Goal: Task Accomplishment & Management: Manage account settings

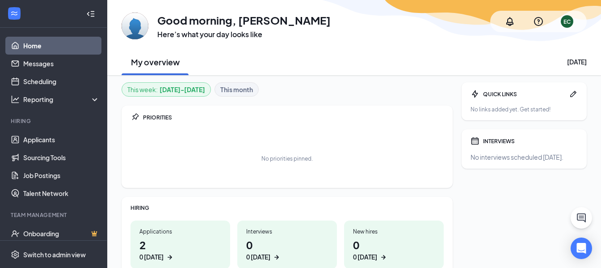
click at [151, 238] on h1 "2 0 today" at bounding box center [180, 249] width 82 height 25
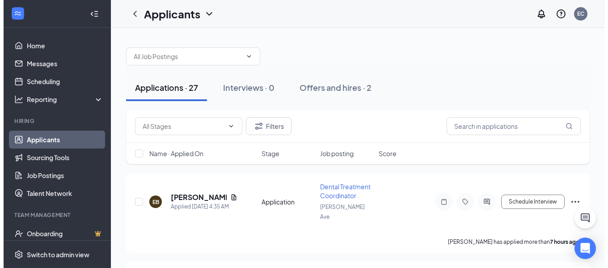
scroll to position [45, 0]
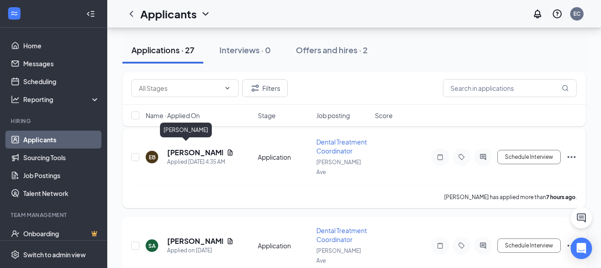
click at [181, 148] on h5 "[PERSON_NAME]" at bounding box center [195, 153] width 56 height 10
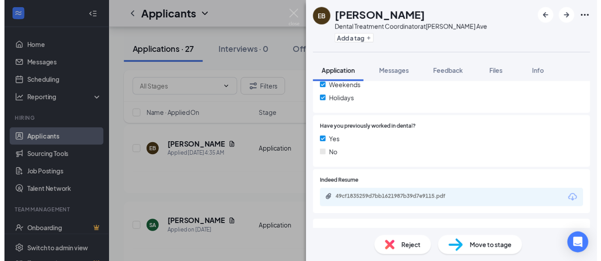
scroll to position [224, 0]
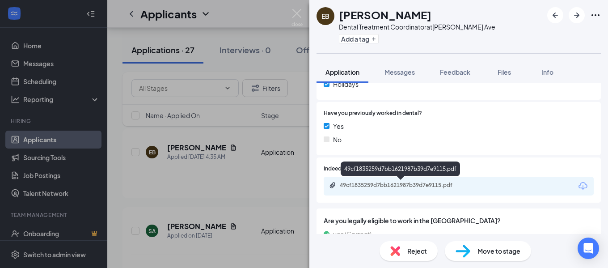
click at [431, 186] on div "49cf1835259d7bb1621987b39d7e9115.pdf" at bounding box center [402, 184] width 125 height 7
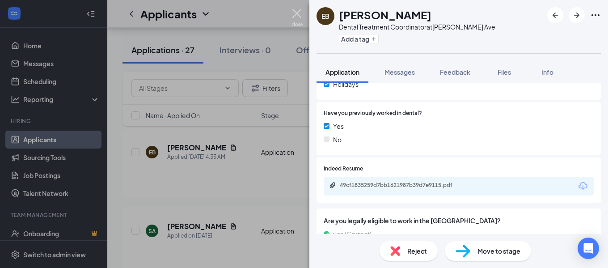
click at [298, 10] on img at bounding box center [296, 17] width 11 height 17
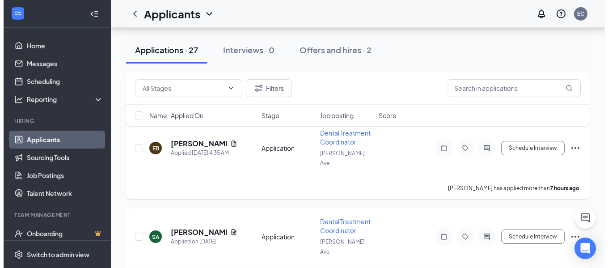
scroll to position [89, 0]
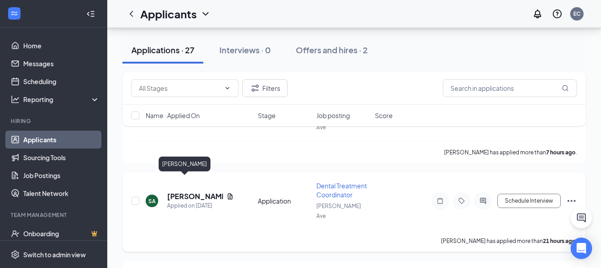
click at [198, 191] on h5 "[PERSON_NAME]" at bounding box center [195, 196] width 56 height 10
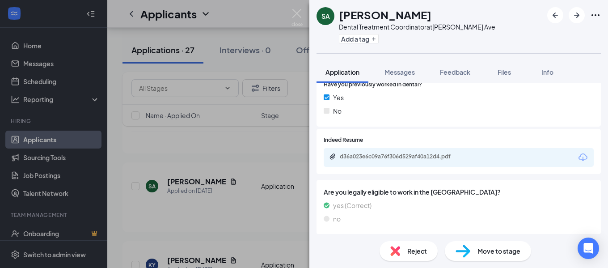
scroll to position [255, 0]
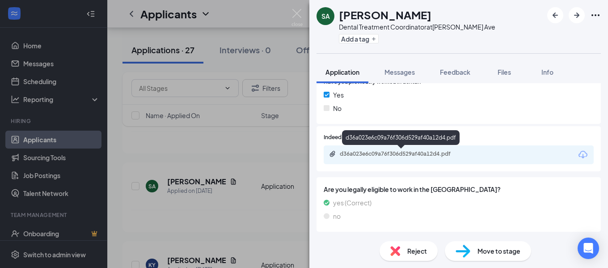
click at [392, 151] on div "d36a023e6c09a76f306d529af40a12d4.pdf" at bounding box center [402, 153] width 125 height 7
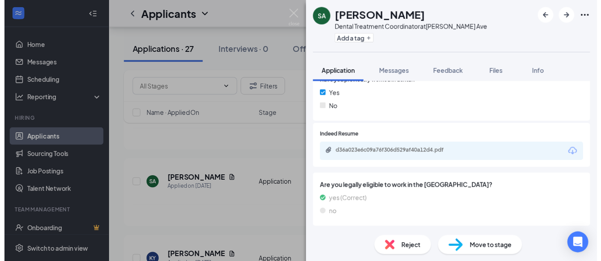
scroll to position [251, 0]
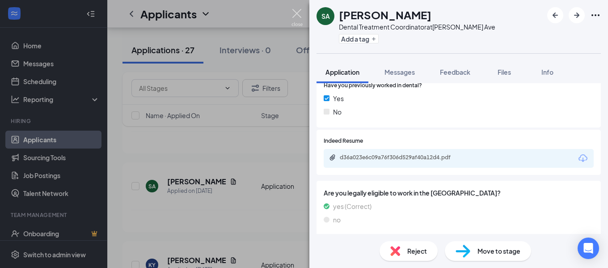
click at [298, 11] on img at bounding box center [296, 17] width 11 height 17
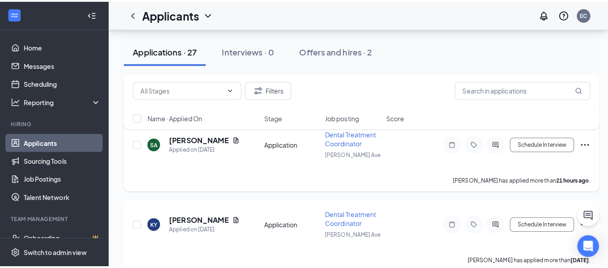
scroll to position [179, 0]
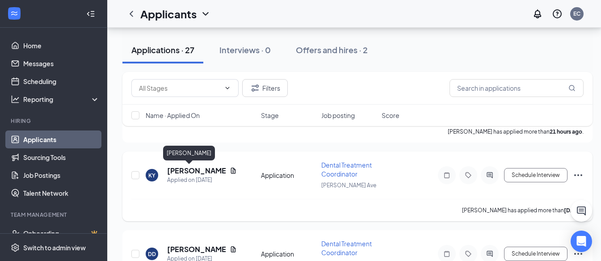
click at [196, 168] on h5 "Keerthana Yellapragada" at bounding box center [196, 171] width 59 height 10
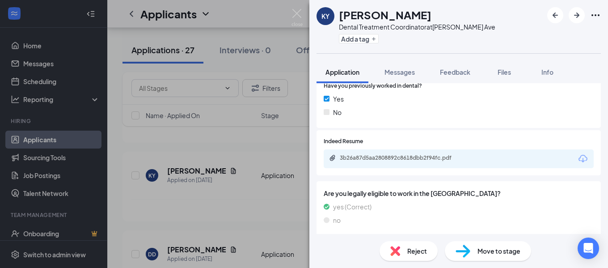
scroll to position [199, 0]
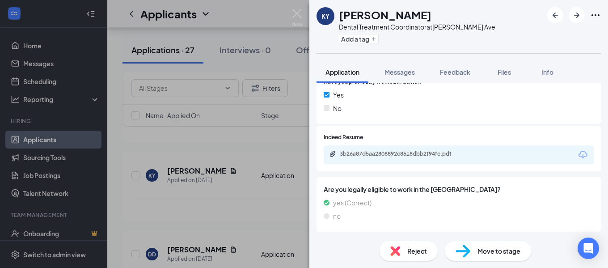
click at [432, 157] on div "3b26a87d5aa2808892c8618dbb2f94fc.pdf" at bounding box center [402, 153] width 125 height 7
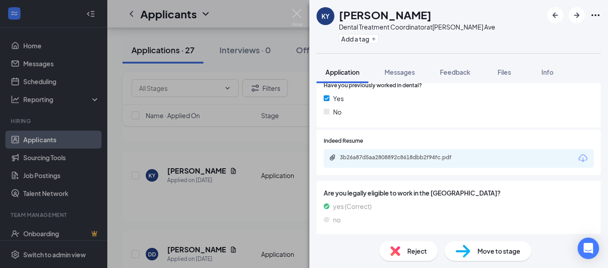
click at [405, 248] on div "Reject" at bounding box center [409, 251] width 58 height 20
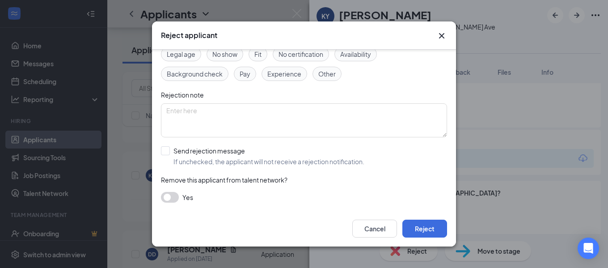
scroll to position [55, 0]
click at [168, 151] on input "Send rejection message If unchecked, the applicant will not receive a rejection…" at bounding box center [262, 155] width 203 height 20
checkbox input "true"
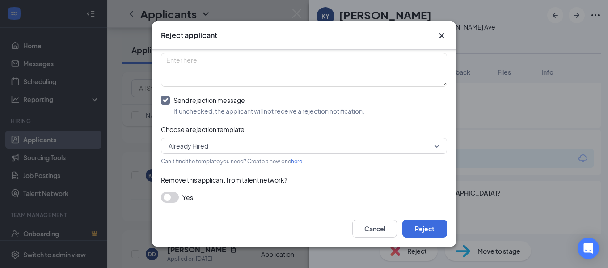
scroll to position [106, 0]
click at [169, 143] on span "Already Hired" at bounding box center [189, 144] width 40 height 13
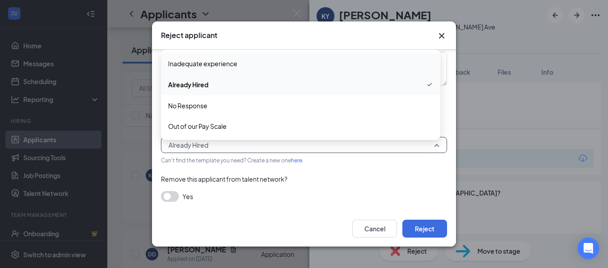
click at [195, 63] on span "Inadequate experience" at bounding box center [202, 64] width 69 height 10
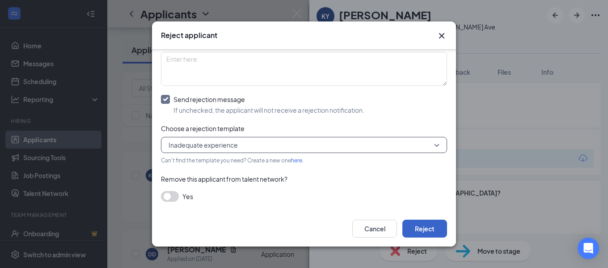
click at [427, 225] on button "Reject" at bounding box center [424, 228] width 45 height 18
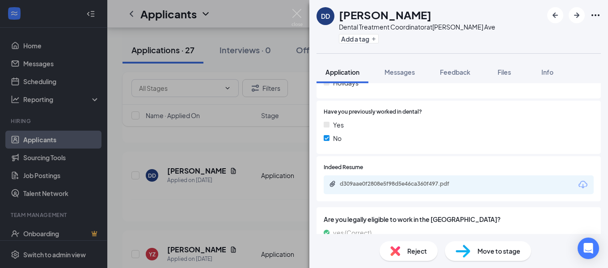
scroll to position [255, 0]
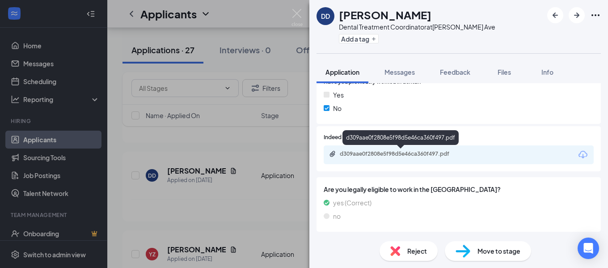
click at [364, 153] on div "d309aae0f2808e5f98d5e46ca360f497.pdf" at bounding box center [402, 153] width 125 height 7
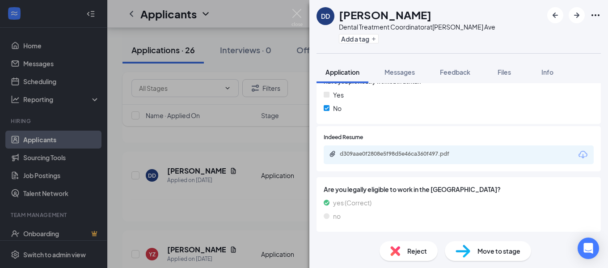
scroll to position [251, 0]
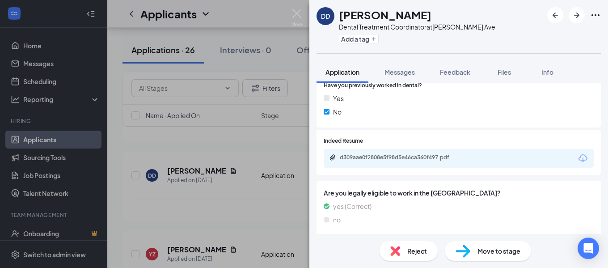
click at [398, 249] on img at bounding box center [395, 251] width 10 height 10
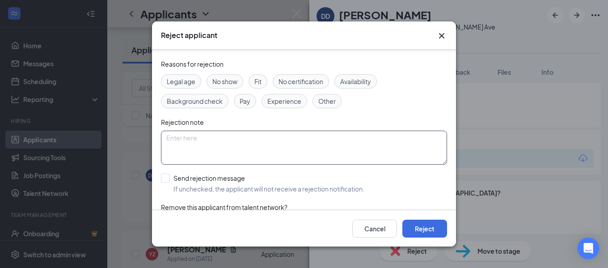
scroll to position [55, 0]
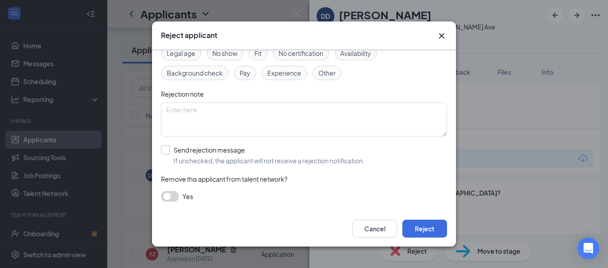
click at [167, 152] on input "Send rejection message If unchecked, the applicant will not receive a rejection…" at bounding box center [262, 155] width 203 height 20
checkbox input "true"
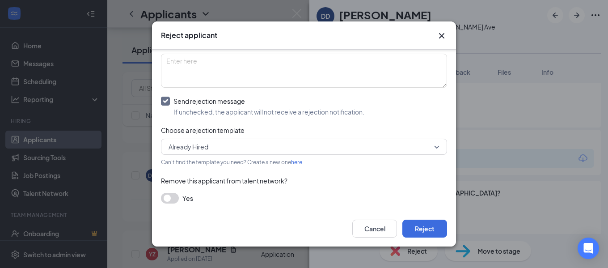
scroll to position [106, 0]
click at [167, 148] on input "search" at bounding box center [300, 144] width 269 height 15
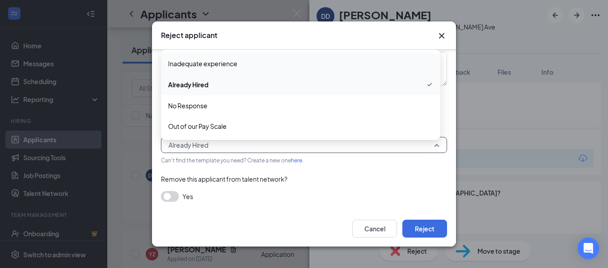
click at [195, 66] on span "Inadequate experience" at bounding box center [202, 64] width 69 height 10
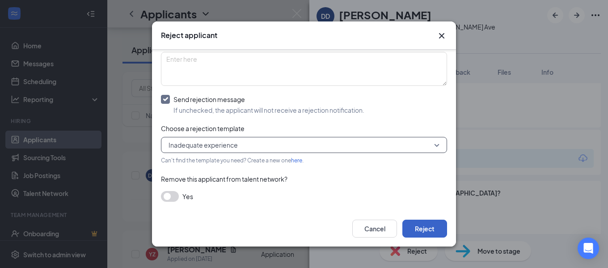
click at [420, 226] on button "Reject" at bounding box center [424, 228] width 45 height 18
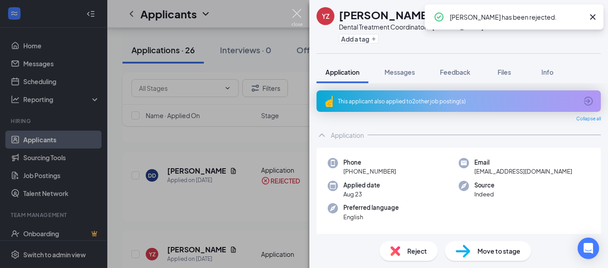
click at [297, 13] on img at bounding box center [296, 17] width 11 height 17
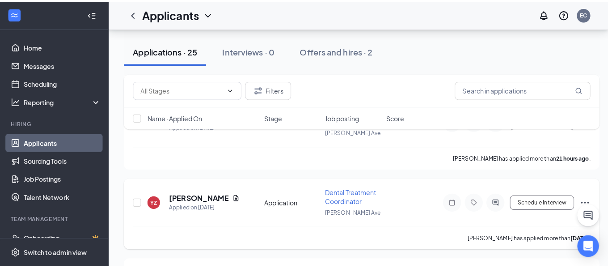
scroll to position [134, 0]
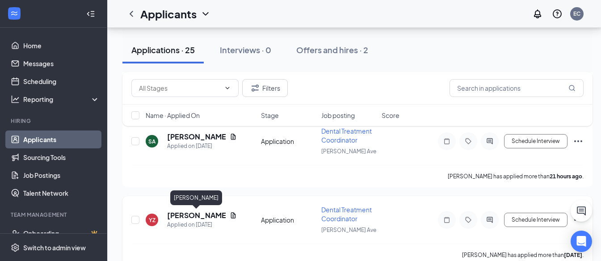
click at [201, 216] on h5 "Yvette Zepeda" at bounding box center [196, 216] width 59 height 10
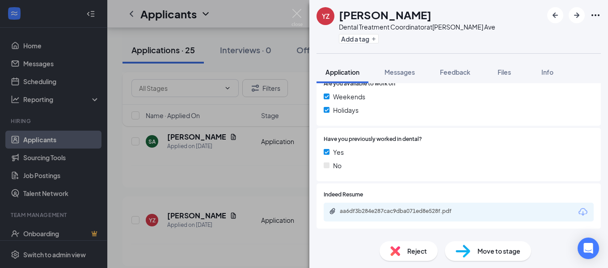
scroll to position [224, 0]
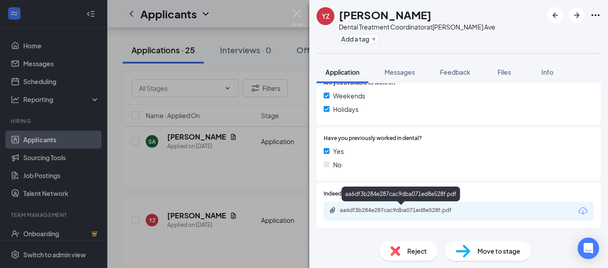
click at [397, 210] on div "aa6df3b284e287cac9dba071ed8e528f.pdf" at bounding box center [402, 210] width 125 height 7
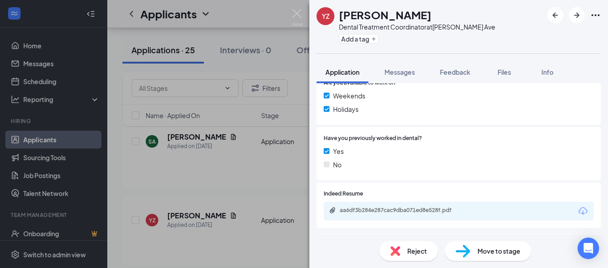
click at [409, 246] on span "Reject" at bounding box center [417, 251] width 20 height 10
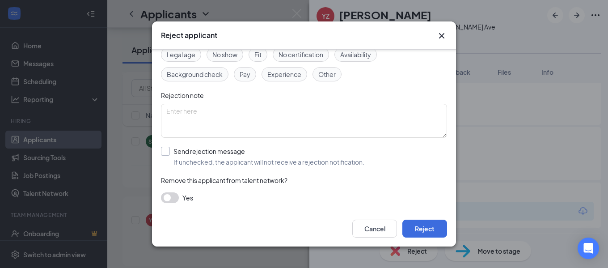
scroll to position [55, 0]
click at [168, 148] on input "Send rejection message If unchecked, the applicant will not receive a rejection…" at bounding box center [262, 155] width 203 height 20
checkbox input "true"
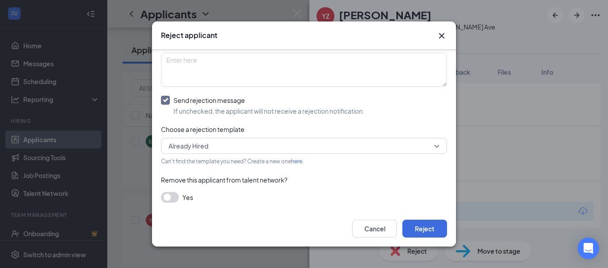
scroll to position [106, 0]
click at [234, 144] on span "Already Hired" at bounding box center [300, 144] width 263 height 13
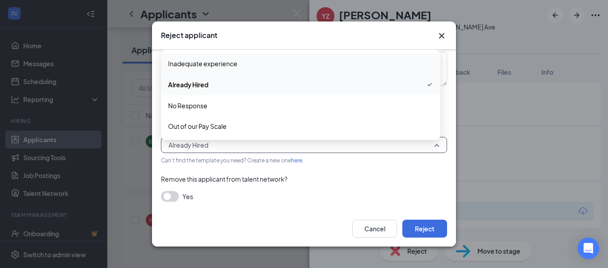
click at [228, 63] on span "Inadequate experience" at bounding box center [202, 64] width 69 height 10
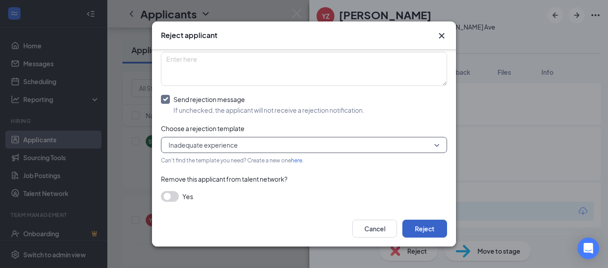
click at [417, 223] on button "Reject" at bounding box center [424, 228] width 45 height 18
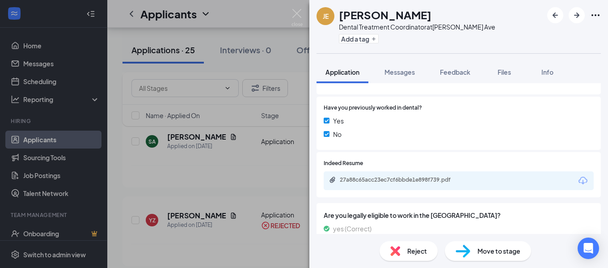
scroll to position [255, 0]
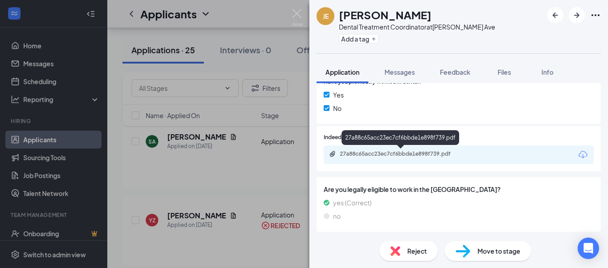
click at [350, 156] on div "27a88c65acc23ec7cf6bbde1e898f739.pdf" at bounding box center [402, 153] width 125 height 7
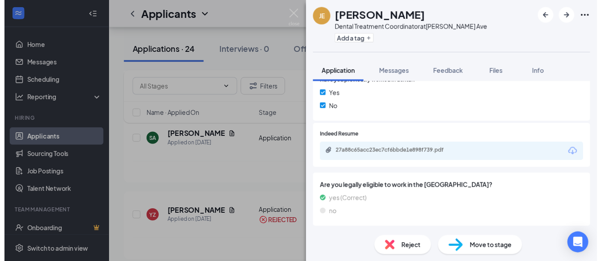
scroll to position [251, 0]
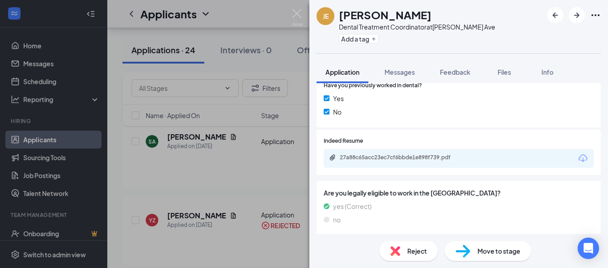
click at [291, 13] on div "JE JOMARI ESCOTE Dental Treatment Coordinator at Hellyer Ave Add a tag Applicat…" at bounding box center [304, 134] width 608 height 268
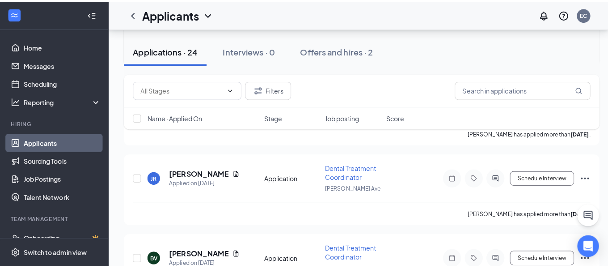
scroll to position [268, 0]
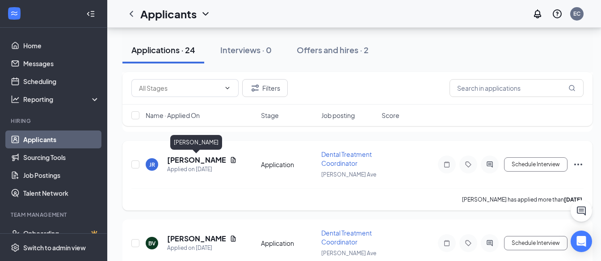
click at [202, 160] on h5 "Jeannette Ruiz" at bounding box center [196, 160] width 59 height 10
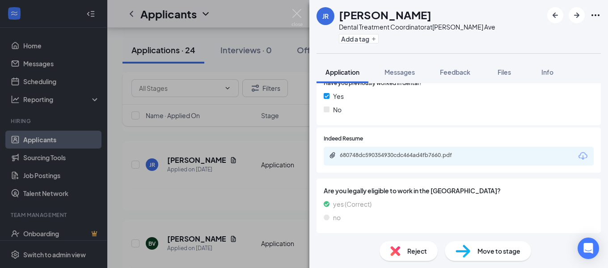
scroll to position [255, 0]
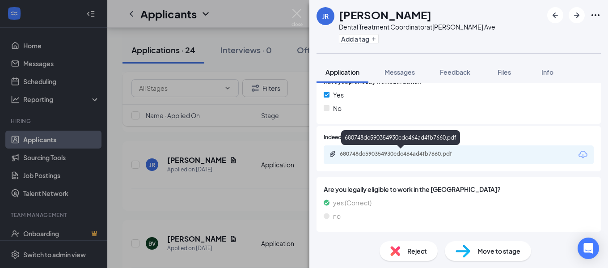
click at [407, 150] on div "680748dc590354930cdc464ad4fb7660.pdf" at bounding box center [402, 153] width 125 height 7
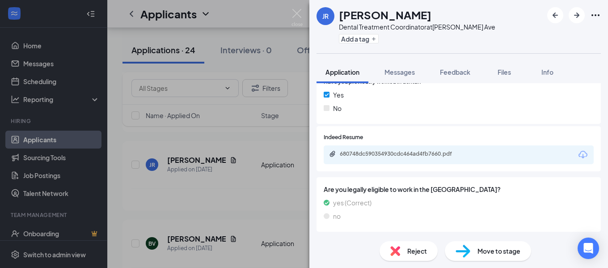
scroll to position [251, 0]
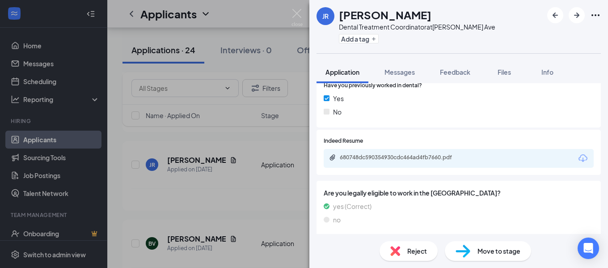
click at [406, 255] on div "Reject" at bounding box center [409, 251] width 58 height 20
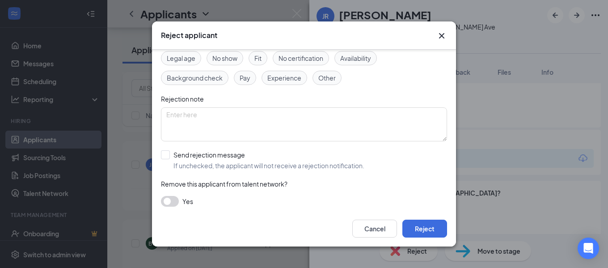
scroll to position [55, 0]
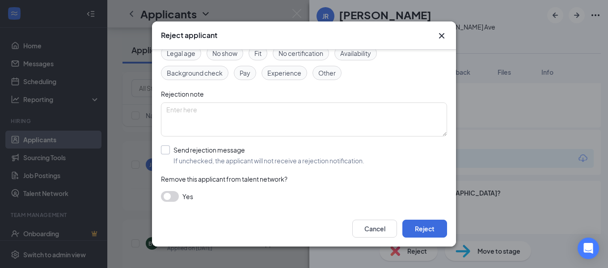
click at [165, 150] on input "Send rejection message If unchecked, the applicant will not receive a rejection…" at bounding box center [262, 155] width 203 height 20
checkbox input "true"
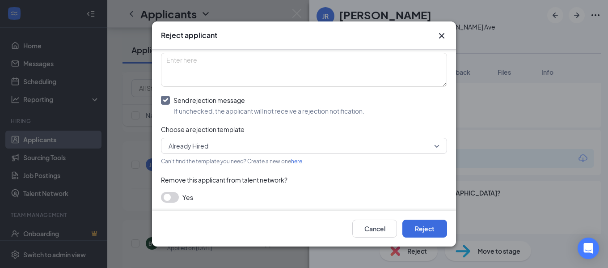
scroll to position [106, 0]
click at [272, 147] on span "Already Hired" at bounding box center [300, 144] width 263 height 13
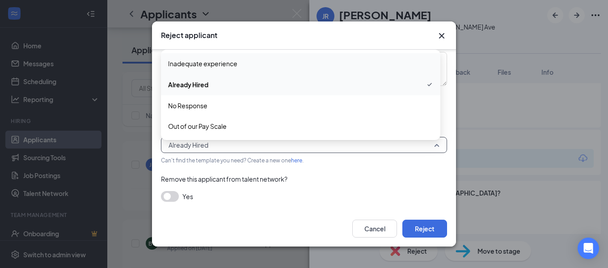
click at [271, 68] on span "Inadequate experience" at bounding box center [300, 64] width 265 height 10
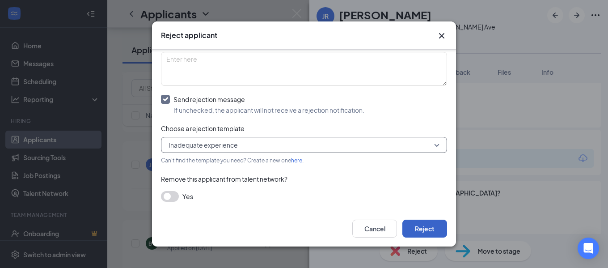
click at [420, 226] on button "Reject" at bounding box center [424, 228] width 45 height 18
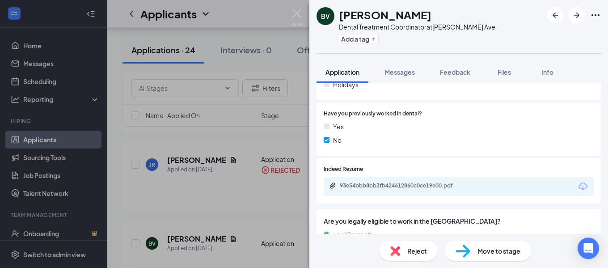
scroll to position [224, 0]
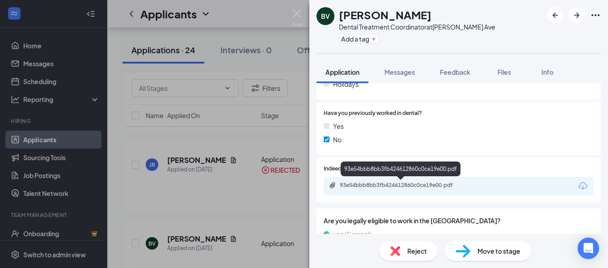
click at [382, 184] on div "93e54bbb8bb3fb424612860c0ce19e00.pdf" at bounding box center [402, 184] width 125 height 7
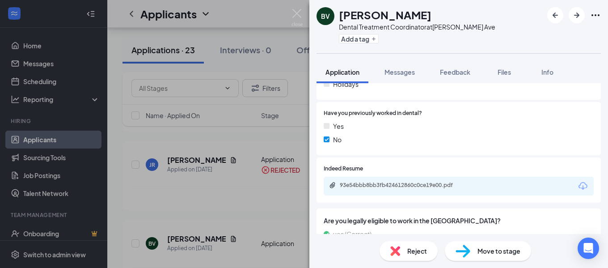
click at [411, 243] on div "Reject" at bounding box center [409, 251] width 58 height 20
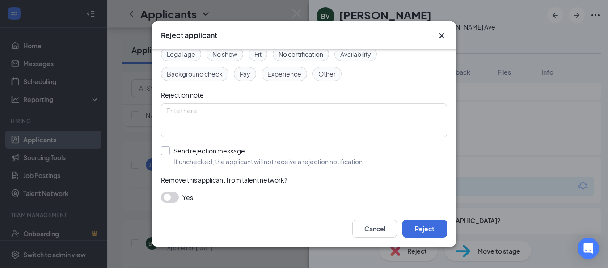
scroll to position [55, 0]
click at [162, 149] on input "Send rejection message If unchecked, the applicant will not receive a rejection…" at bounding box center [262, 155] width 203 height 20
checkbox input "true"
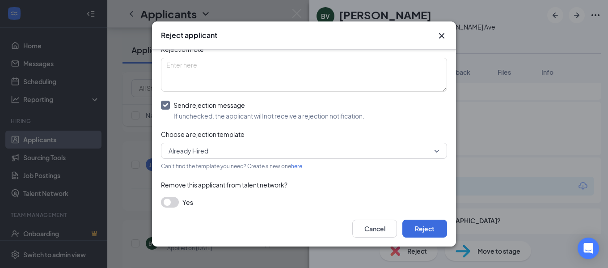
scroll to position [106, 0]
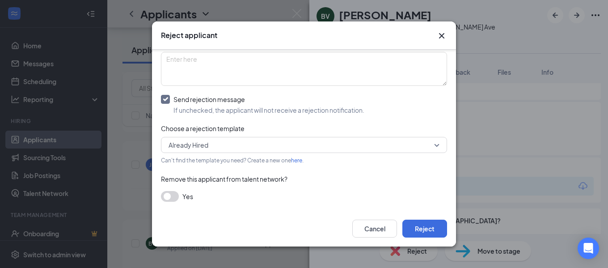
click at [243, 148] on span "Already Hired" at bounding box center [300, 144] width 263 height 13
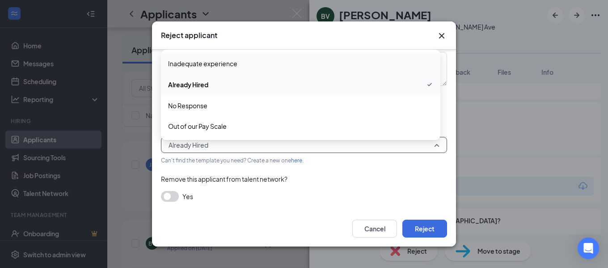
click at [230, 64] on span "Inadequate experience" at bounding box center [202, 64] width 69 height 10
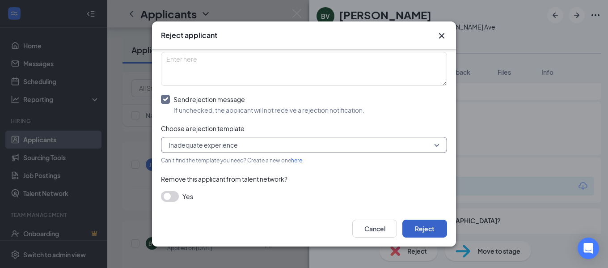
click at [430, 224] on button "Reject" at bounding box center [424, 228] width 45 height 18
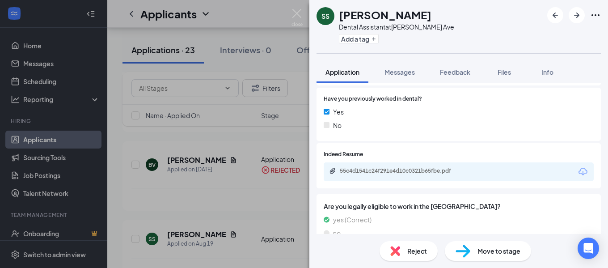
scroll to position [255, 0]
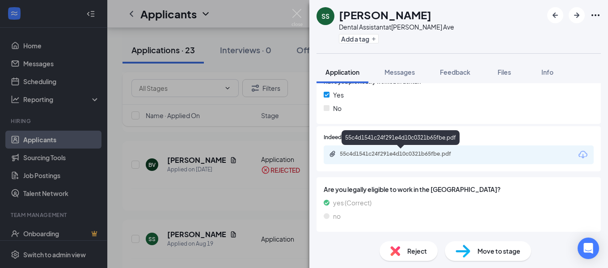
click at [384, 153] on div "55c4d1541c24f291e4d10c0321b65fbe.pdf" at bounding box center [402, 153] width 125 height 7
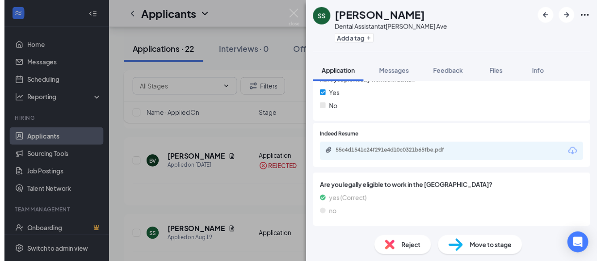
scroll to position [251, 0]
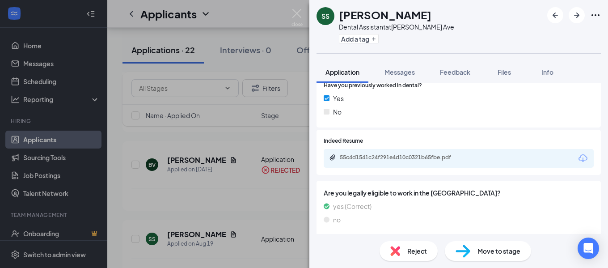
click at [291, 14] on div "SS Sarahi Sanchez Dental Assistant at Hellyer Ave Add a tag Application Message…" at bounding box center [304, 134] width 608 height 268
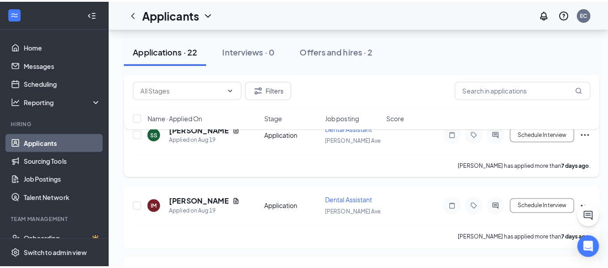
scroll to position [313, 0]
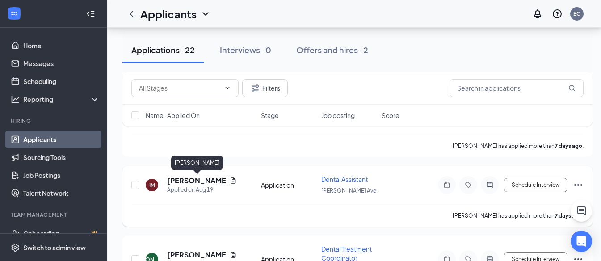
click at [215, 177] on h5 "[PERSON_NAME]" at bounding box center [196, 181] width 59 height 10
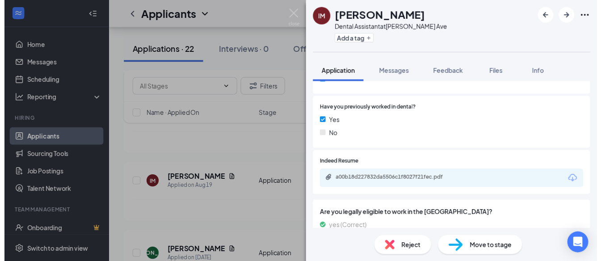
scroll to position [179, 0]
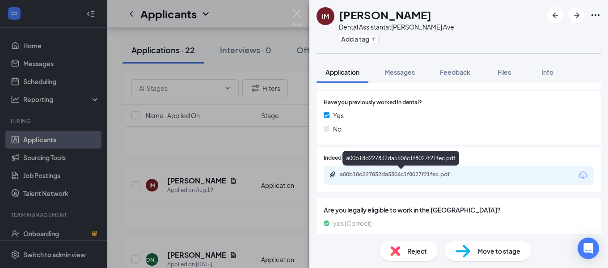
click at [444, 173] on div "a00b18d227832da5506c1f8027f21fec.pdf" at bounding box center [402, 174] width 125 height 7
click at [388, 171] on div "a00b18d227832da5506c1f8027f21fec.pdf" at bounding box center [402, 174] width 125 height 7
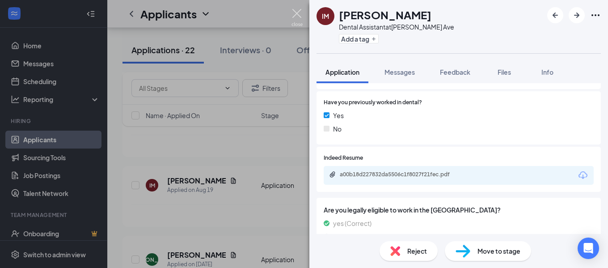
click at [297, 13] on img at bounding box center [296, 17] width 11 height 17
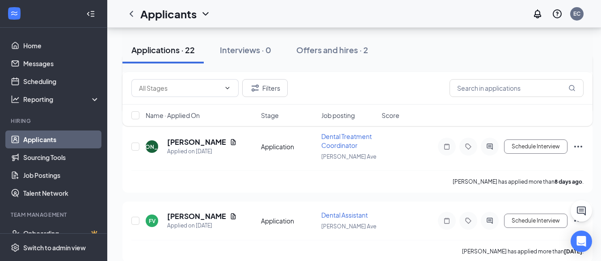
scroll to position [447, 0]
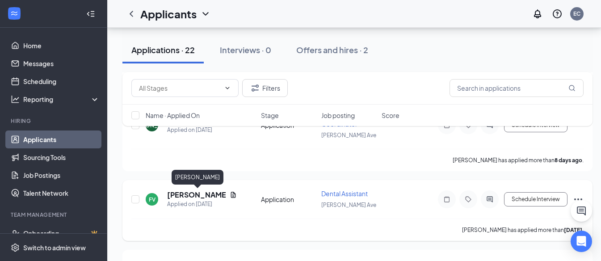
click at [190, 194] on h5 "[PERSON_NAME]" at bounding box center [196, 195] width 59 height 10
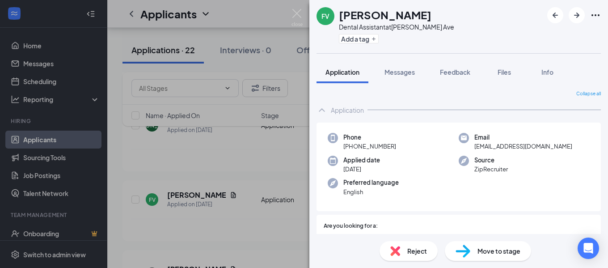
drag, startPoint x: 229, startPoint y: 248, endPoint x: 230, endPoint y: 232, distance: 16.1
click at [230, 245] on div "FV Francelyn Veluya Dental Assistant at Hellyer Ave Add a tag Application Messa…" at bounding box center [304, 134] width 608 height 268
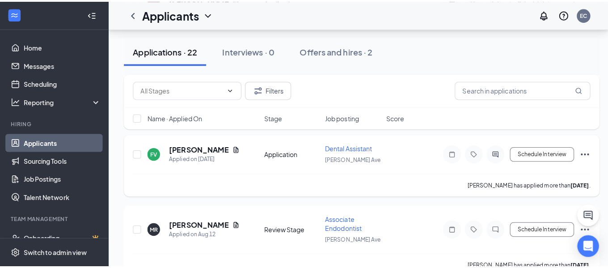
scroll to position [536, 0]
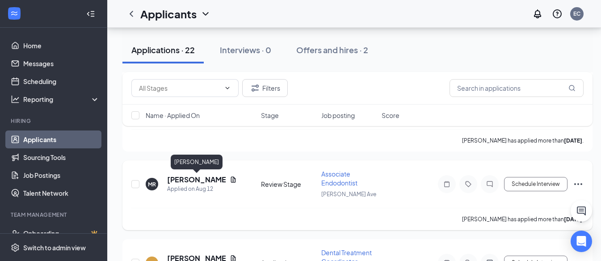
click at [210, 180] on h5 "[PERSON_NAME]" at bounding box center [196, 180] width 59 height 10
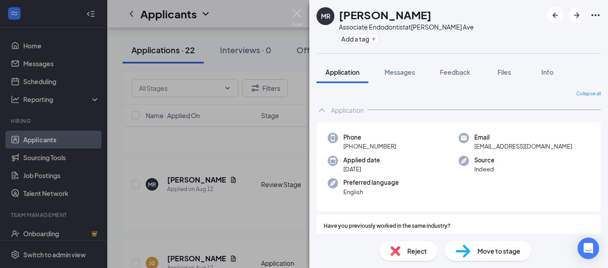
click at [409, 249] on span "Reject" at bounding box center [417, 251] width 20 height 10
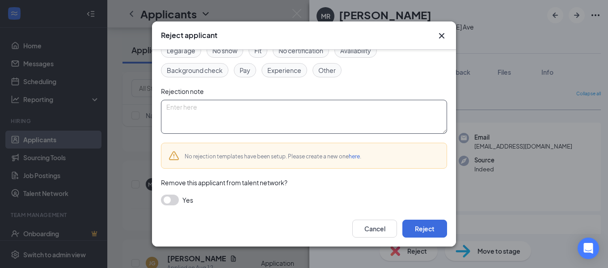
scroll to position [62, 0]
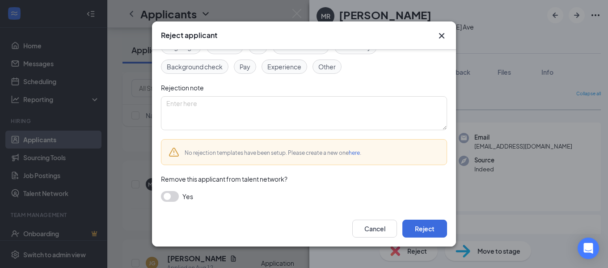
click at [355, 151] on link "here" at bounding box center [354, 152] width 11 height 7
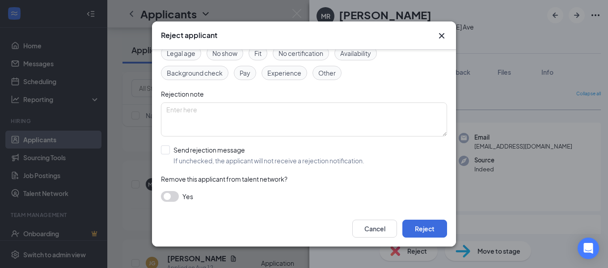
scroll to position [55, 0]
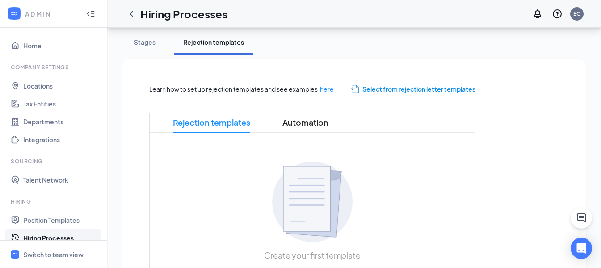
scroll to position [154, 0]
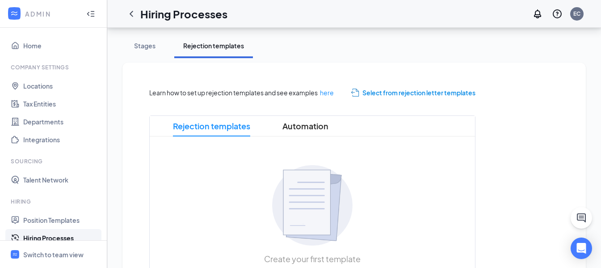
click at [392, 91] on span "Select from rejection letter templates" at bounding box center [419, 93] width 113 height 10
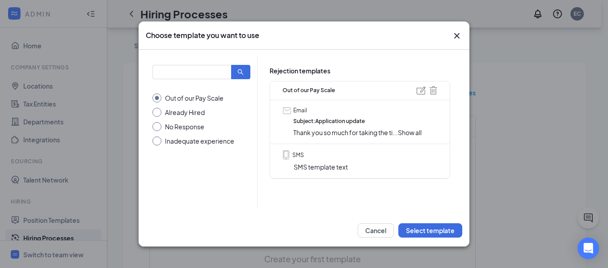
click at [203, 128] on input "No Response" at bounding box center [201, 126] width 98 height 9
radio input "true"
radio input "false"
click at [429, 132] on span "Show all" at bounding box center [421, 132] width 24 height 8
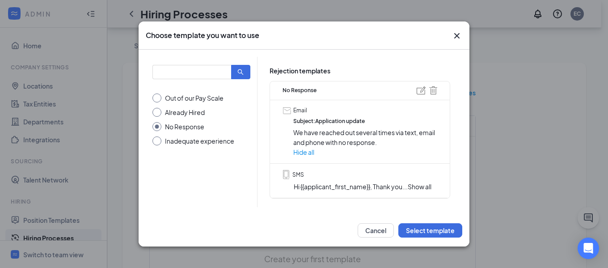
click at [427, 131] on p "We have reached out several times via text, email and phone with no response." at bounding box center [365, 137] width 144 height 20
click at [427, 228] on button "Select template" at bounding box center [430, 230] width 64 height 14
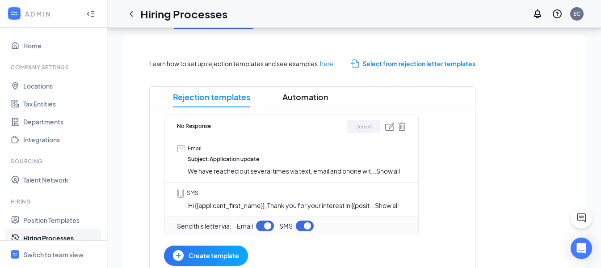
scroll to position [198, 0]
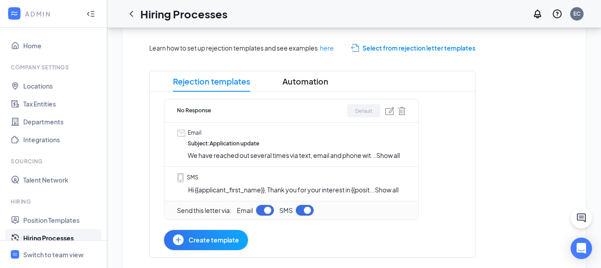
click at [303, 209] on button "button" at bounding box center [305, 210] width 18 height 11
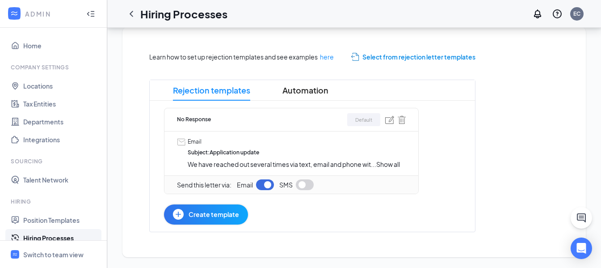
scroll to position [190, 0]
click at [302, 183] on button "button" at bounding box center [305, 184] width 18 height 11
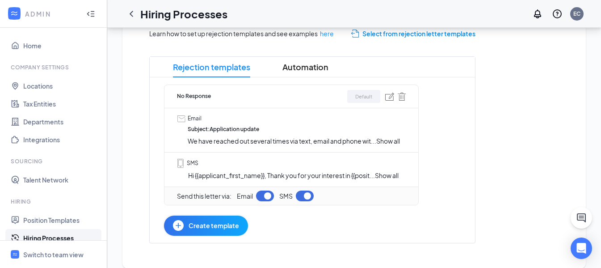
scroll to position [224, 0]
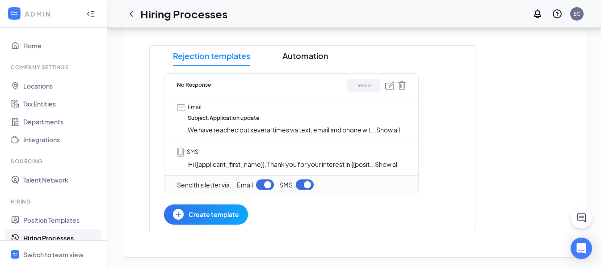
click at [232, 213] on span "Create template" at bounding box center [214, 214] width 51 height 10
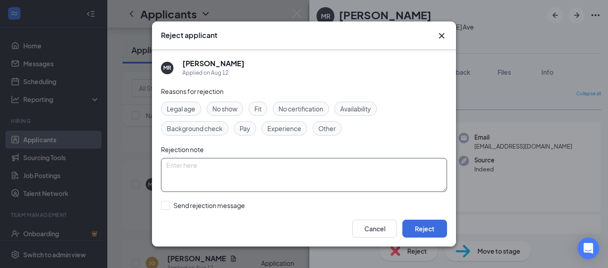
scroll to position [55, 0]
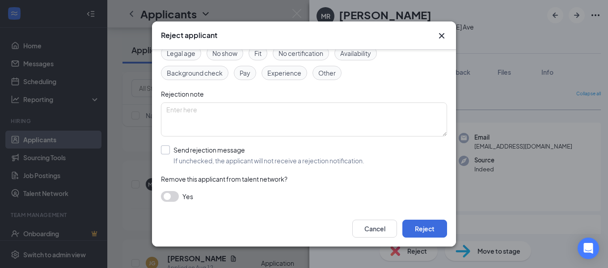
click at [166, 149] on input "Send rejection message If unchecked, the applicant will not receive a rejection…" at bounding box center [262, 155] width 203 height 20
checkbox input "true"
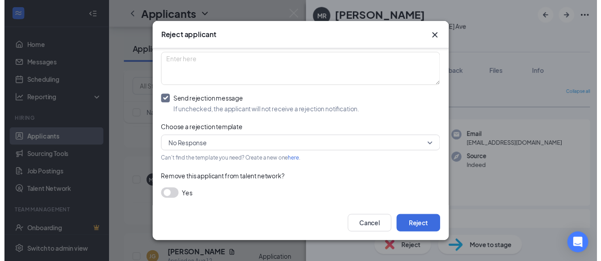
scroll to position [106, 0]
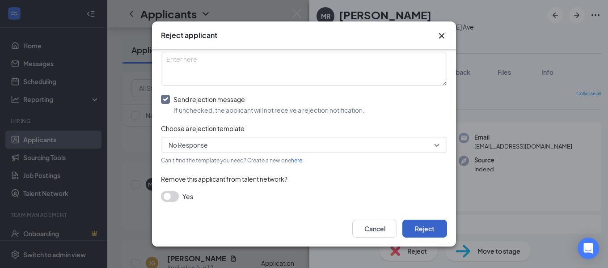
click at [418, 225] on button "Reject" at bounding box center [424, 228] width 45 height 18
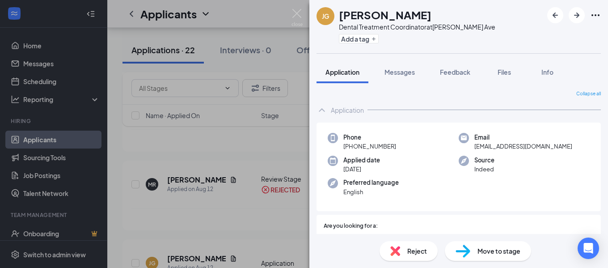
click at [290, 17] on div "[PERSON_NAME] [PERSON_NAME] Dental Treatment Coordinator at [PERSON_NAME][GEOGR…" at bounding box center [304, 134] width 608 height 268
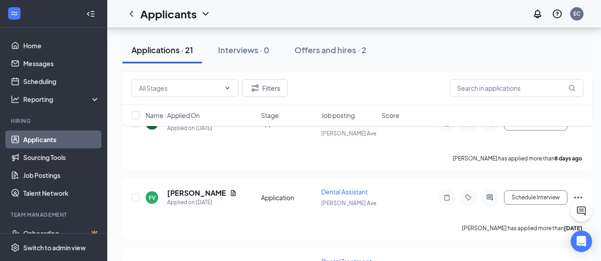
scroll to position [358, 0]
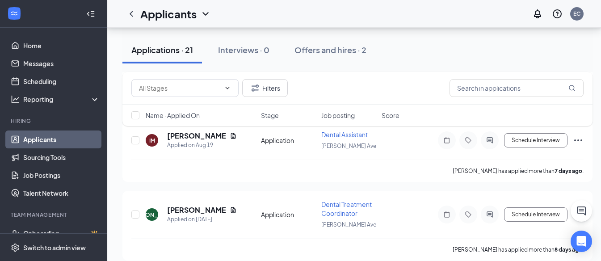
click at [48, 137] on link "Applicants" at bounding box center [61, 140] width 76 height 18
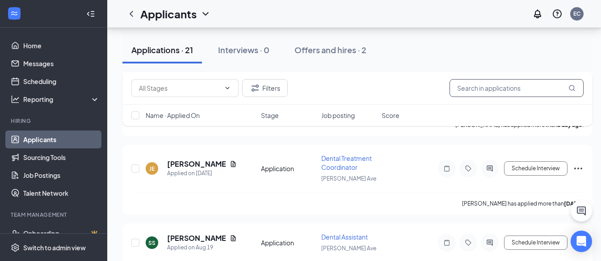
scroll to position [179, 0]
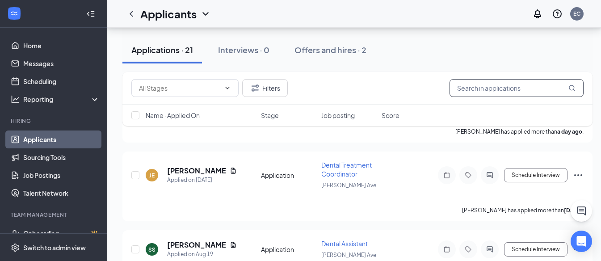
click at [489, 90] on input "text" at bounding box center [517, 88] width 134 height 18
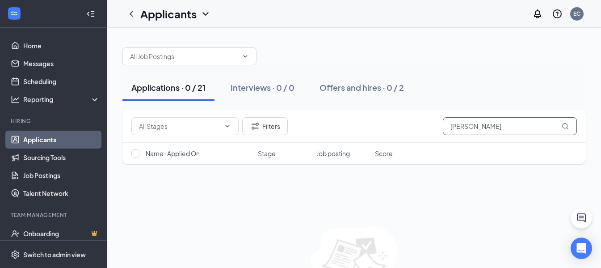
drag, startPoint x: 484, startPoint y: 125, endPoint x: 423, endPoint y: 129, distance: 61.4
click at [423, 129] on div "Filters [PERSON_NAME]" at bounding box center [354, 126] width 446 height 18
type input "dokkham"
click at [225, 126] on icon "ChevronDown" at bounding box center [227, 125] width 7 height 7
click at [225, 126] on icon "ChevronUp" at bounding box center [227, 125] width 7 height 7
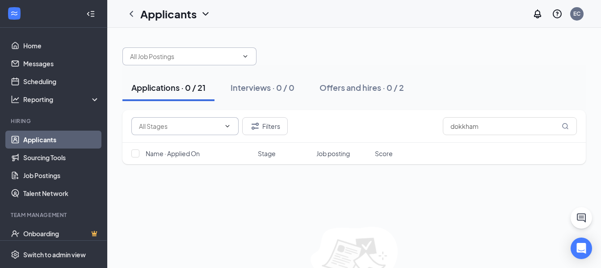
click at [246, 55] on icon "ChevronDown" at bounding box center [245, 56] width 7 height 7
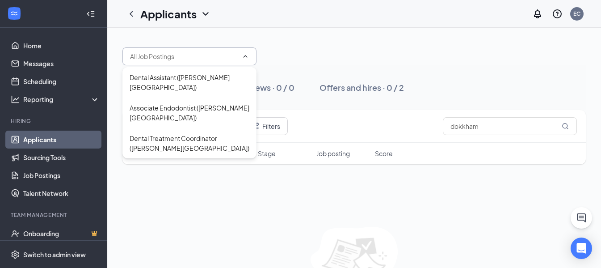
click at [246, 55] on icon "ChevronUp" at bounding box center [245, 56] width 7 height 7
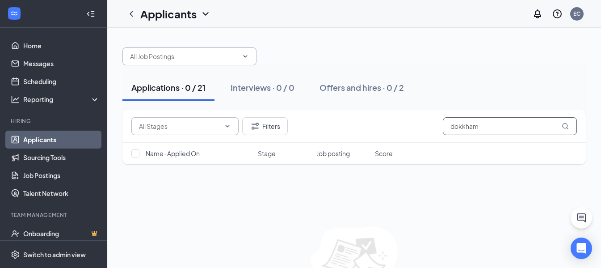
click at [563, 126] on icon "MagnifyingGlass" at bounding box center [565, 125] width 7 height 7
click at [137, 154] on input "checkbox" at bounding box center [135, 153] width 8 height 8
click at [136, 153] on input "checkbox" at bounding box center [135, 153] width 8 height 8
click at [48, 139] on link "Applicants" at bounding box center [61, 140] width 76 height 18
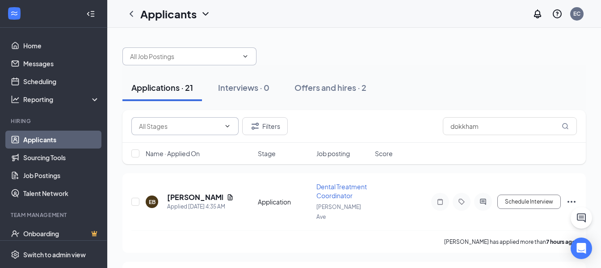
click at [173, 125] on input "text" at bounding box center [179, 126] width 81 height 10
click at [137, 151] on input "checkbox" at bounding box center [135, 153] width 8 height 8
checkbox input "true"
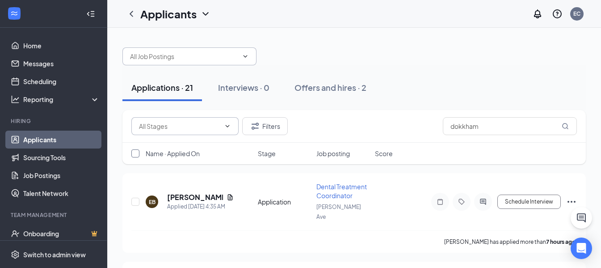
checkbox input "true"
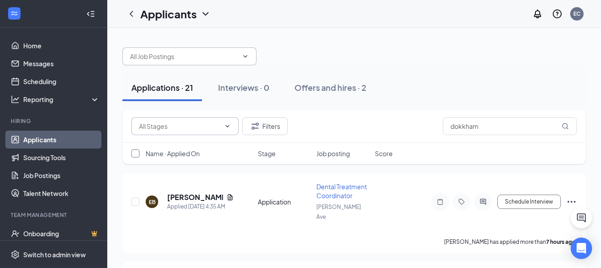
checkbox input "true"
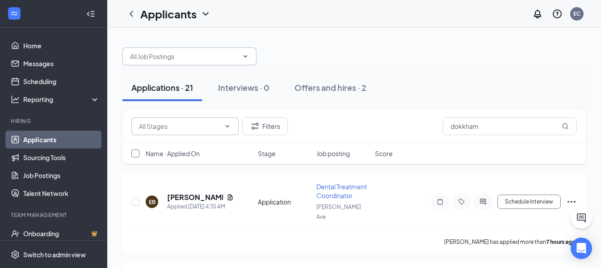
checkbox input "true"
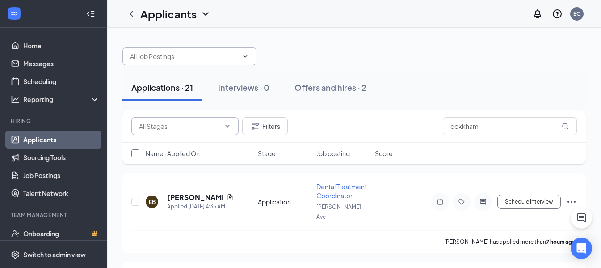
checkbox input "true"
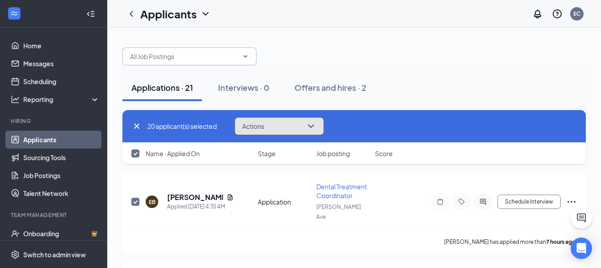
click at [276, 125] on button "Actions" at bounding box center [279, 126] width 89 height 18
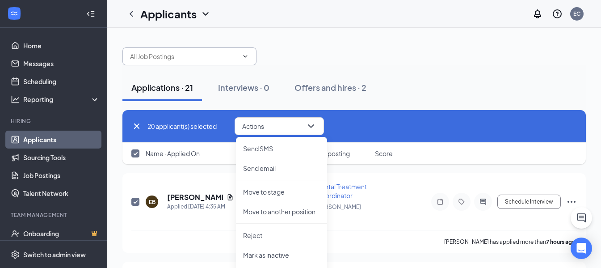
click at [137, 152] on input "checkbox" at bounding box center [135, 153] width 8 height 8
checkbox input "false"
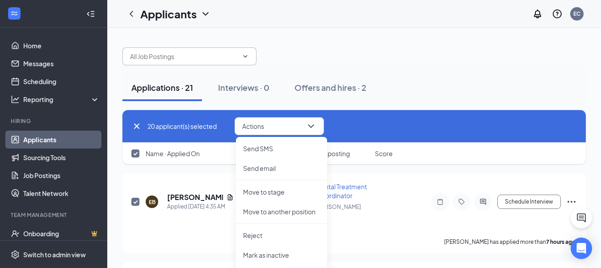
checkbox input "false"
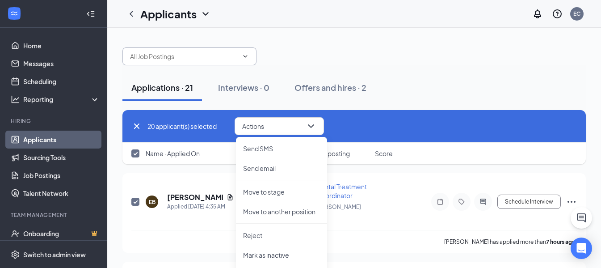
checkbox input "false"
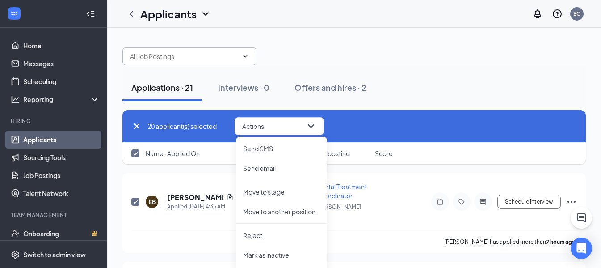
checkbox input "false"
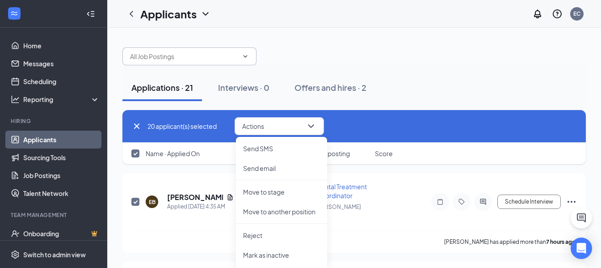
checkbox input "false"
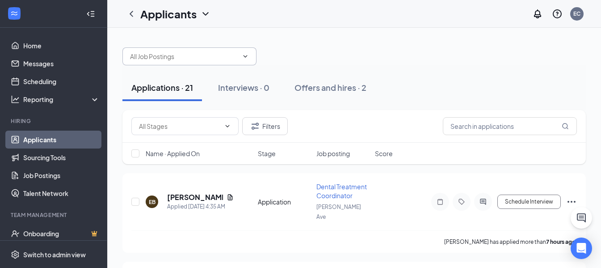
click at [245, 55] on icon "ChevronDown" at bounding box center [245, 56] width 7 height 7
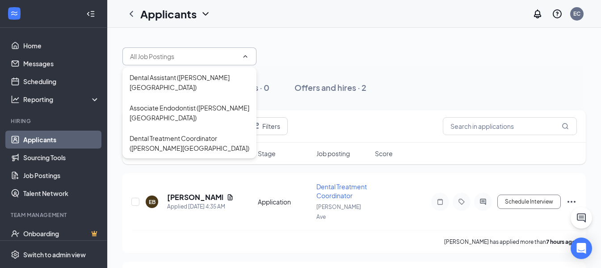
click at [245, 55] on icon "ChevronUp" at bounding box center [245, 56] width 7 height 7
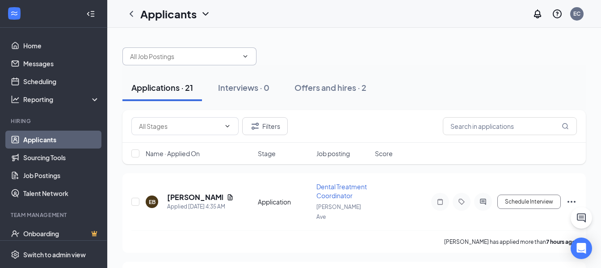
click at [474, 69] on div "Applications · 21 Interviews · 0 Offers and hires · 2" at bounding box center [354, 87] width 464 height 45
click at [478, 126] on input "text" at bounding box center [510, 126] width 134 height 18
type input "[PERSON_NAME]"
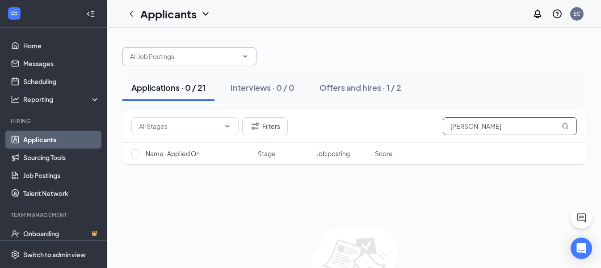
drag, startPoint x: 506, startPoint y: 126, endPoint x: 430, endPoint y: 130, distance: 75.7
click at [430, 130] on div "Filters [PERSON_NAME]" at bounding box center [354, 126] width 446 height 18
click at [459, 92] on div "Applications · 0 / 21 Interviews · 0 / 0 Offers and hires · 1 / 2" at bounding box center [354, 87] width 464 height 27
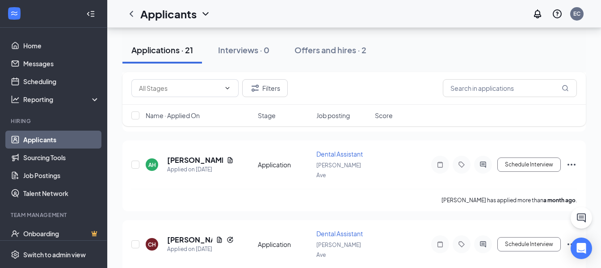
scroll to position [1470, 0]
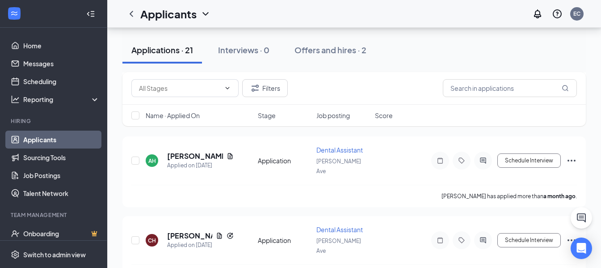
click at [54, 139] on link "Applicants" at bounding box center [61, 140] width 76 height 18
click at [206, 13] on icon "ChevronDown" at bounding box center [205, 13] width 11 height 11
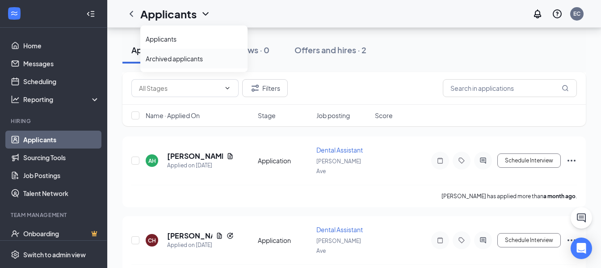
click at [203, 60] on link "Archived applicants" at bounding box center [194, 58] width 97 height 9
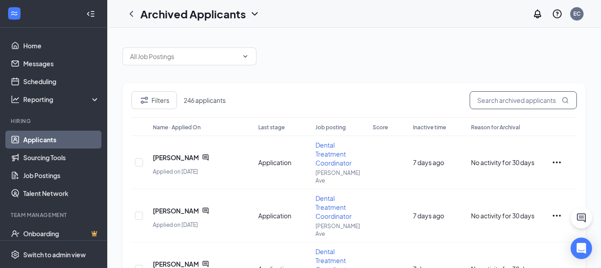
click at [527, 100] on input "text" at bounding box center [523, 100] width 107 height 18
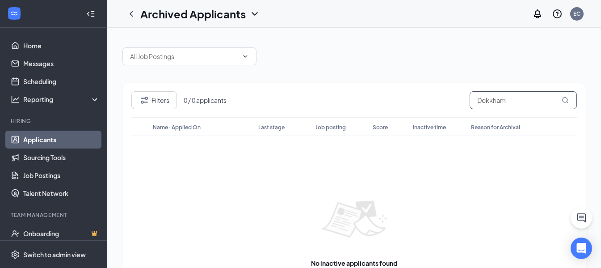
click at [565, 99] on icon "MagnifyingGlass" at bounding box center [565, 100] width 7 height 7
drag, startPoint x: 536, startPoint y: 100, endPoint x: 471, endPoint y: 109, distance: 65.5
click at [471, 109] on div "Filters 0 / 0 applicants Dokkham" at bounding box center [354, 104] width 446 height 26
click at [567, 101] on icon "MagnifyingGlass" at bounding box center [565, 100] width 6 height 6
drag, startPoint x: 514, startPoint y: 101, endPoint x: 470, endPoint y: 91, distance: 45.4
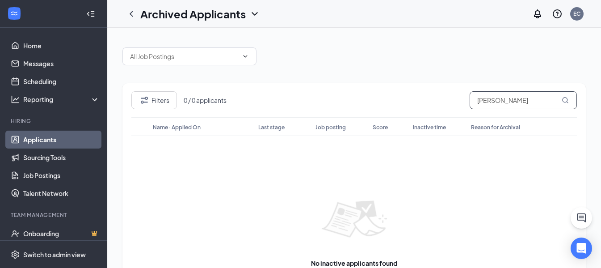
click at [461, 96] on div "Filters 0 / 0 applicants [PERSON_NAME]" at bounding box center [354, 104] width 446 height 26
drag, startPoint x: 545, startPoint y: 98, endPoint x: 457, endPoint y: 96, distance: 88.1
click at [457, 96] on div "Filters 0 / 0 applicants [PERSON_NAME]" at bounding box center [354, 104] width 446 height 26
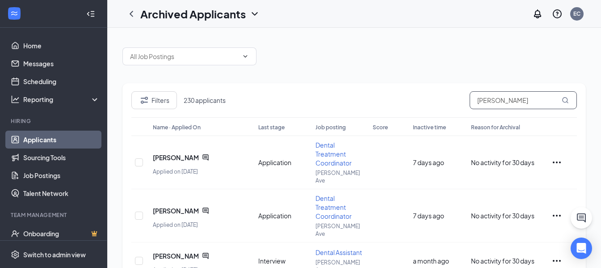
type input "[PERSON_NAME]"
click at [567, 102] on icon "MagnifyingGlass" at bounding box center [565, 100] width 6 height 6
drag, startPoint x: 523, startPoint y: 102, endPoint x: 450, endPoint y: 77, distance: 77.3
click at [472, 102] on input "[PERSON_NAME]" at bounding box center [523, 100] width 107 height 18
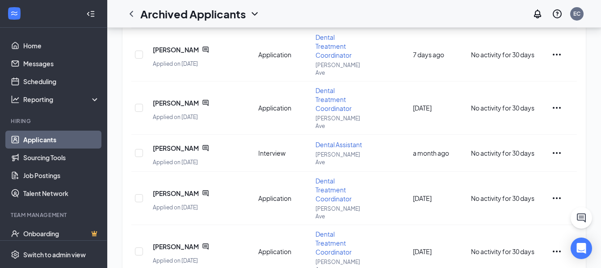
scroll to position [349, 0]
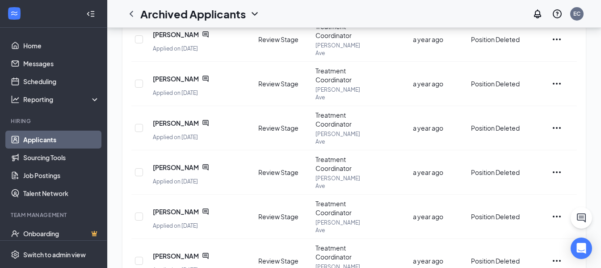
scroll to position [298, 0]
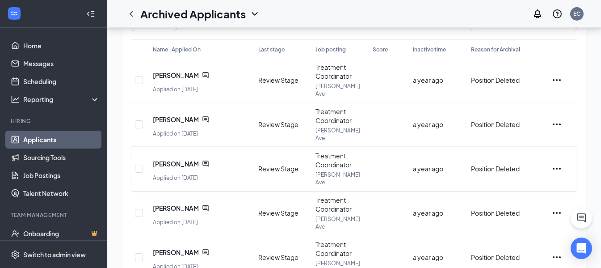
scroll to position [0, 0]
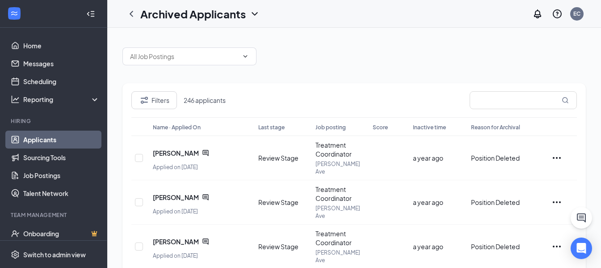
click at [253, 13] on icon "ChevronDown" at bounding box center [255, 14] width 6 height 4
click at [228, 37] on link "Applicants" at bounding box center [194, 38] width 97 height 9
